Goal: Information Seeking & Learning: Learn about a topic

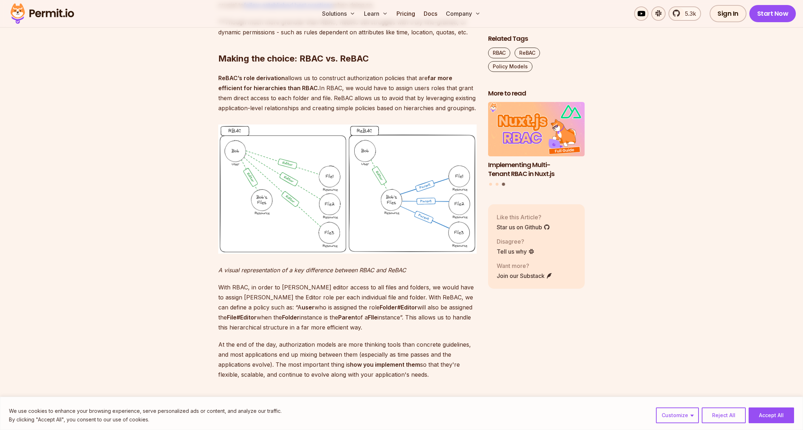
scroll to position [2135, 0]
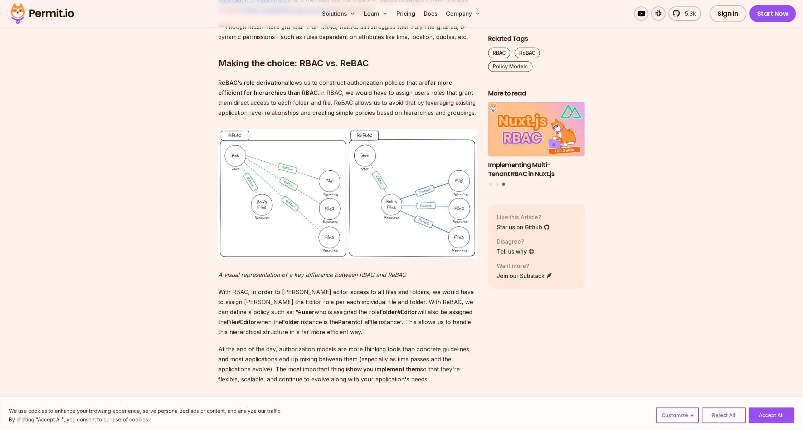
click at [393, 258] on img at bounding box center [347, 193] width 258 height 129
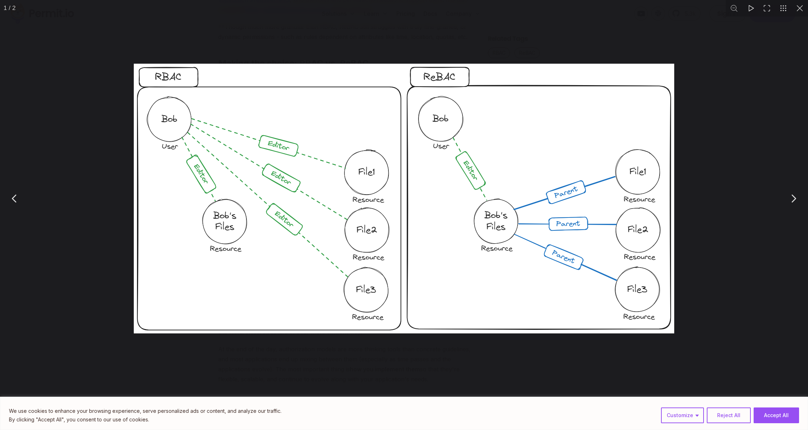
click at [315, 230] on img "You can close this modal content with the ESC key" at bounding box center [404, 199] width 541 height 270
click at [798, 11] on button "You can close this modal content with the ESC key" at bounding box center [800, 8] width 16 height 16
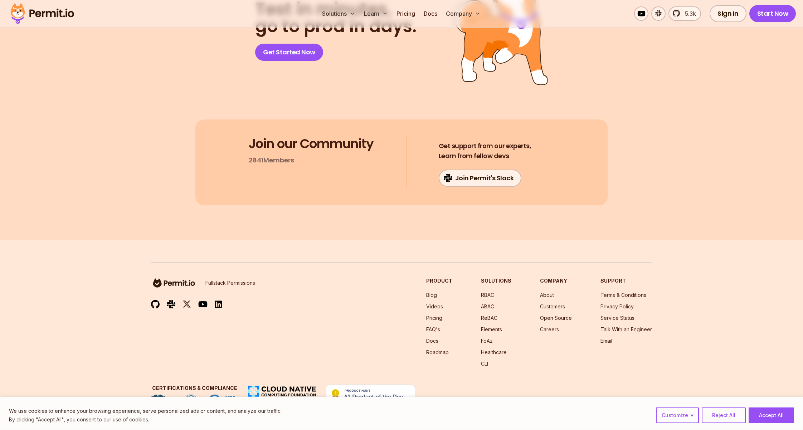
scroll to position [3317, 0]
